Goal: Navigation & Orientation: Find specific page/section

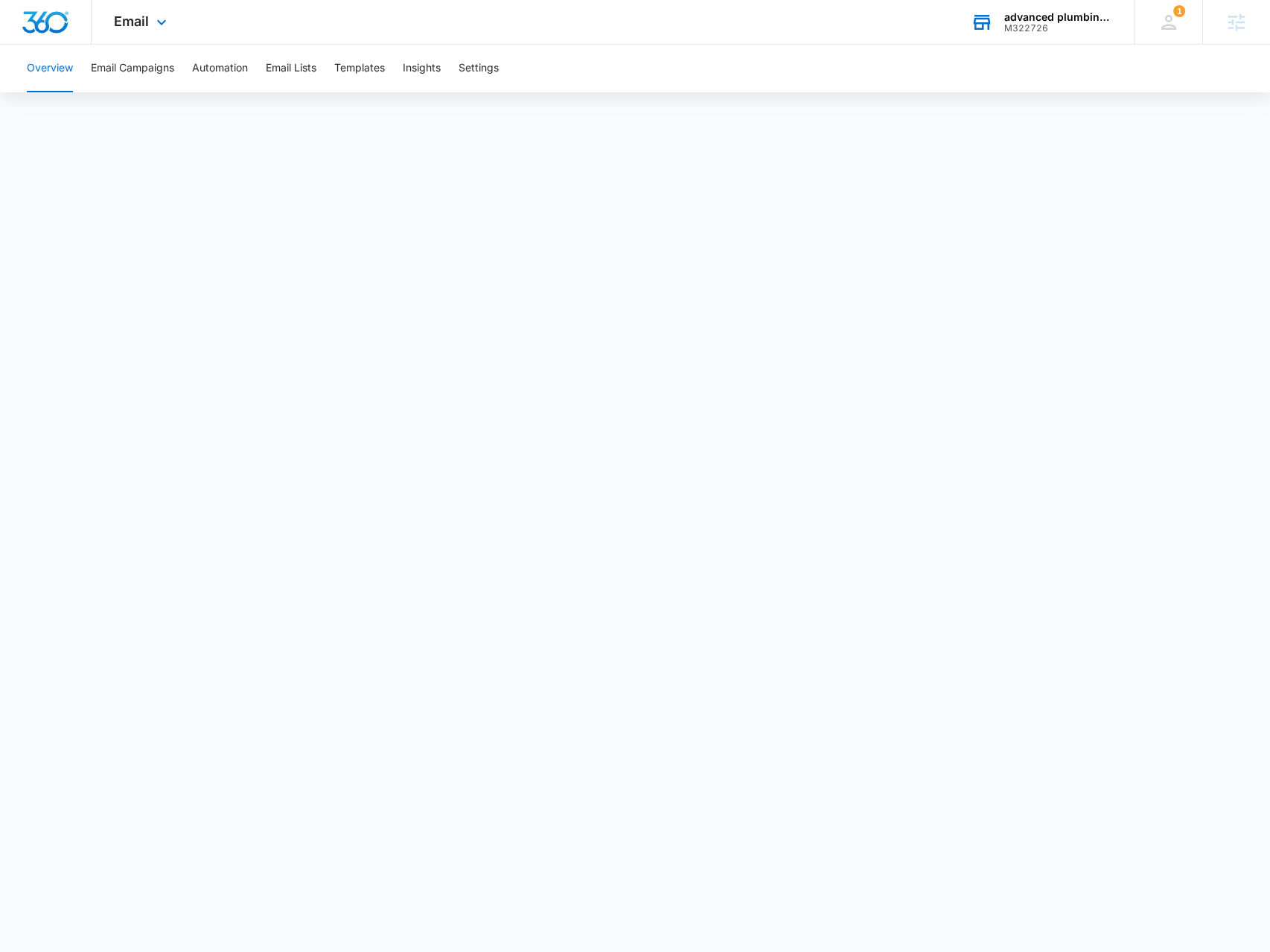
click at [1086, 36] on div "advanced plumbing systems llc M322726 Your Accounts View All" at bounding box center [1042, 22] width 186 height 44
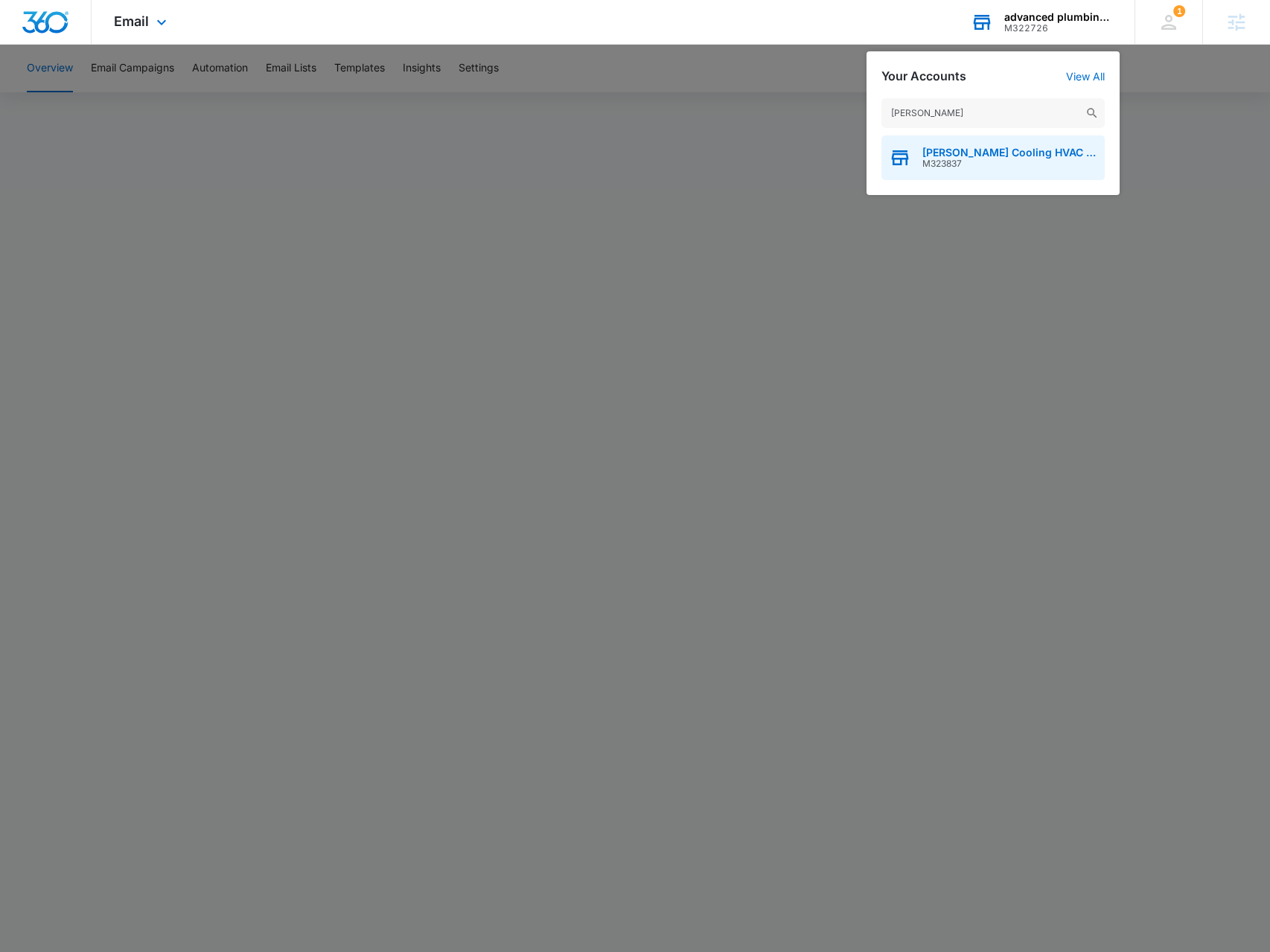
type input "[PERSON_NAME]"
click at [964, 164] on span "M323837" at bounding box center [1010, 164] width 175 height 11
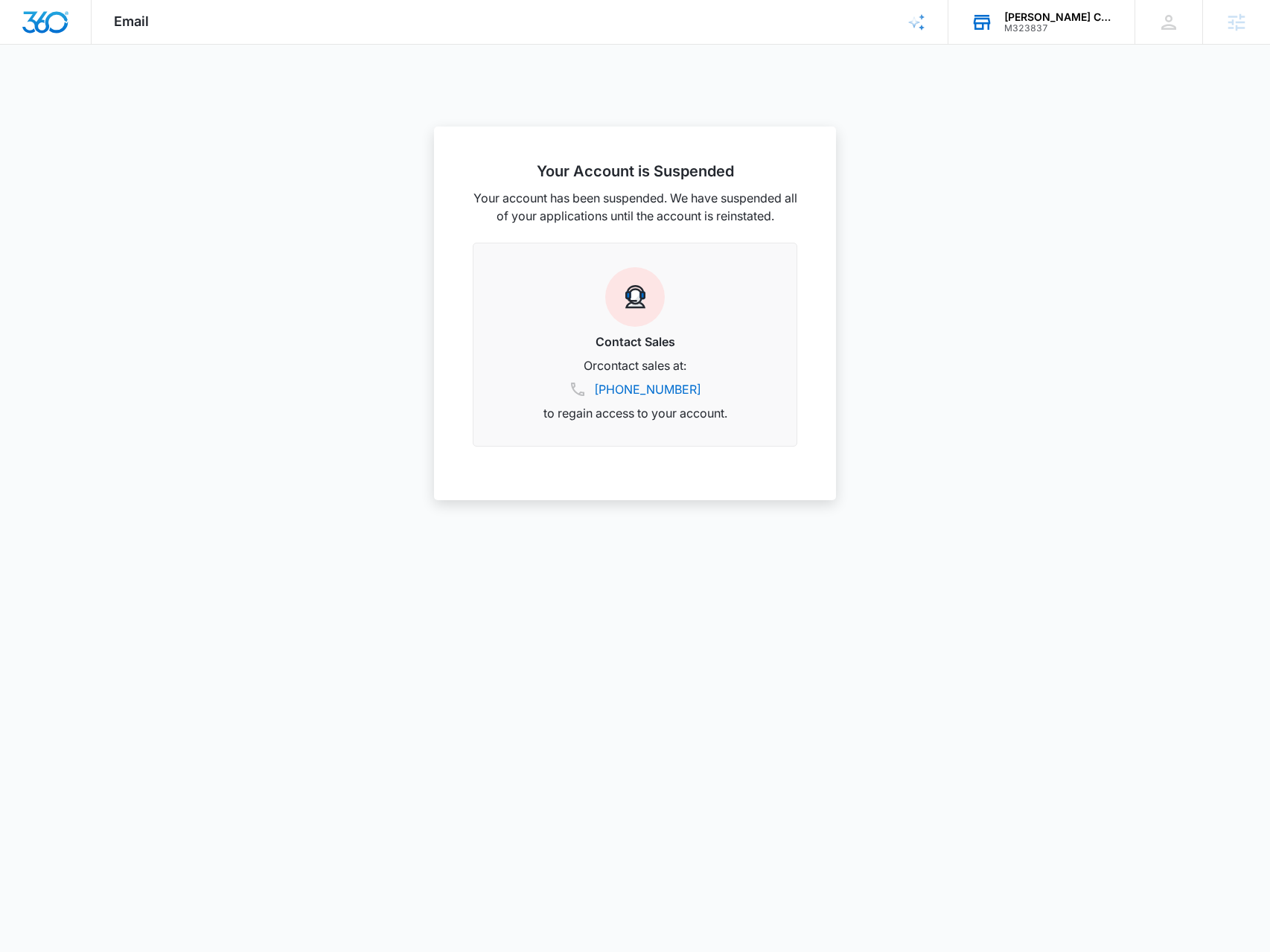
click at [996, 11] on div "[PERSON_NAME] Cooling HVAC Services M323837 Your Accounts View All" at bounding box center [1042, 22] width 186 height 44
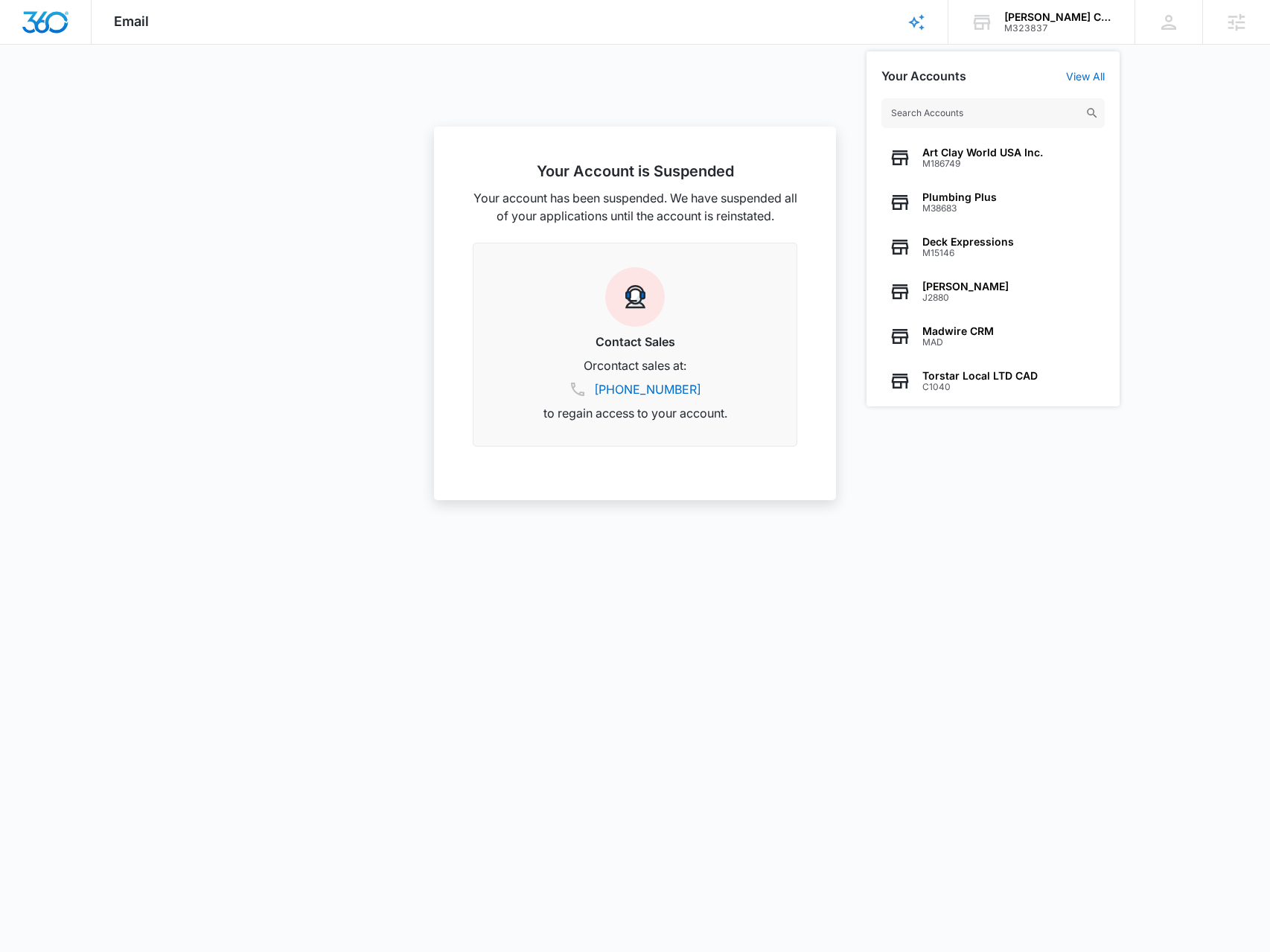
click at [380, 84] on div at bounding box center [635, 476] width 1270 height 952
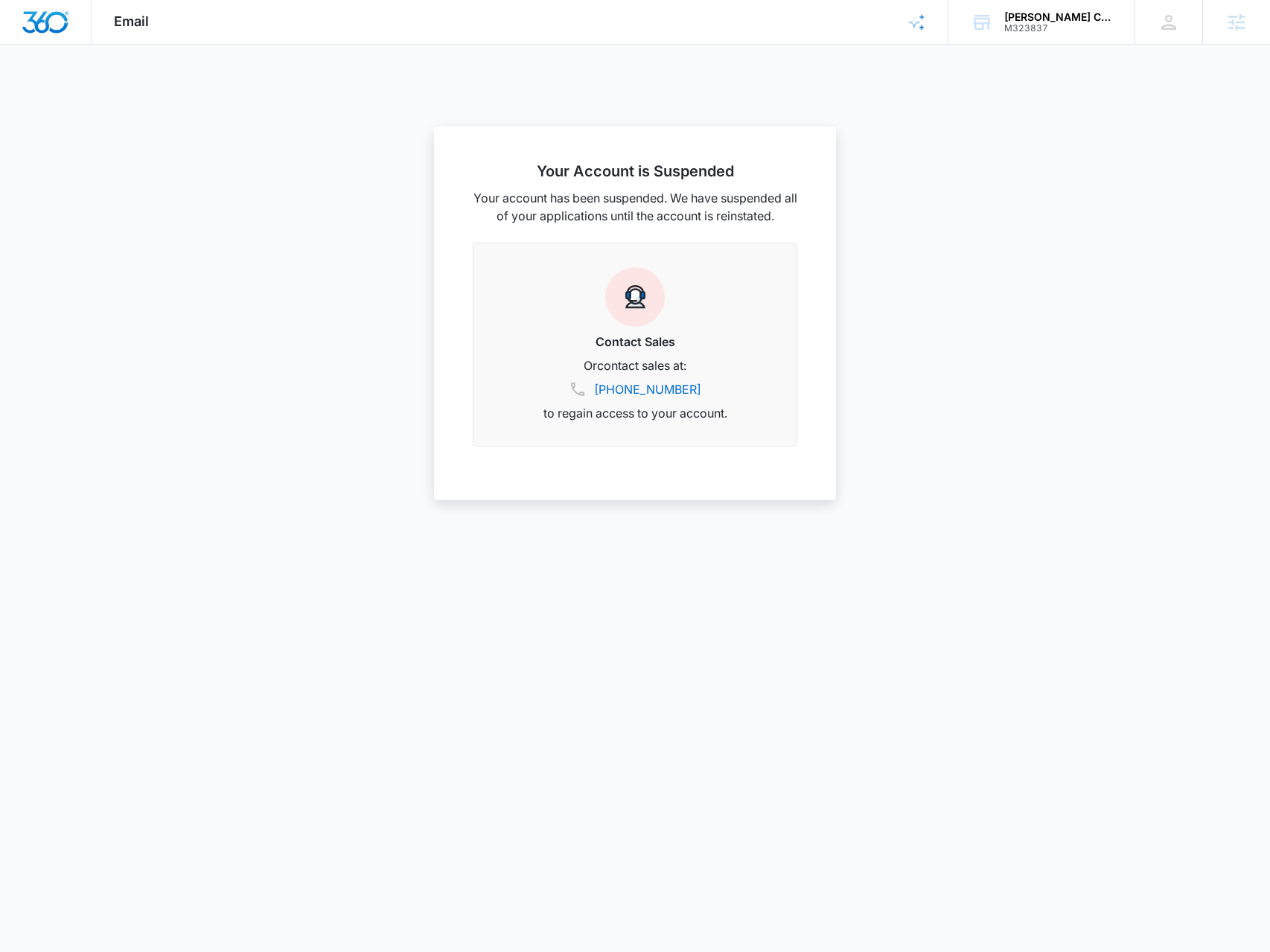
click at [143, 32] on div "Email Apps Reputation Websites Forms CRM Email Social POS Content Ads Intellige…" at bounding box center [132, 22] width 79 height 44
click at [62, 28] on img "Dashboard" at bounding box center [45, 22] width 48 height 23
